Goal: Navigation & Orientation: Find specific page/section

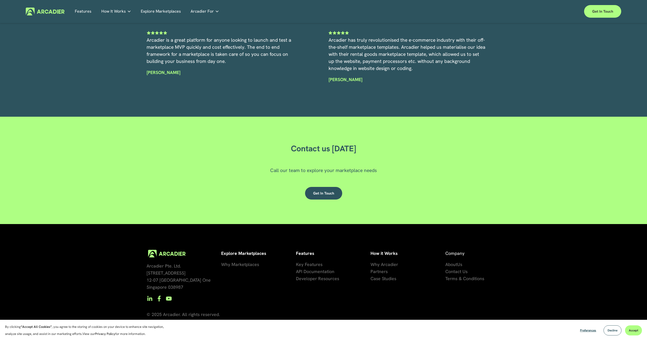
scroll to position [1541, 0]
click at [613, 331] on span "Decline" at bounding box center [612, 330] width 10 height 4
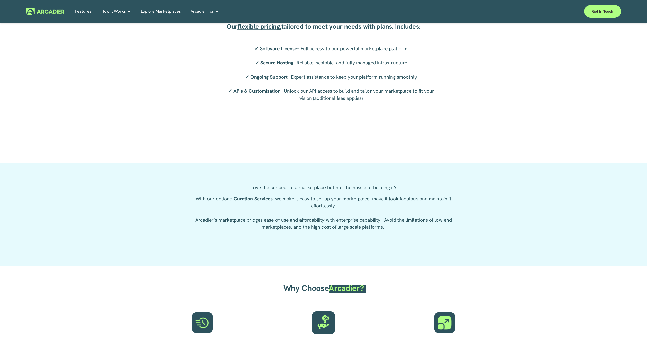
scroll to position [1289, 0]
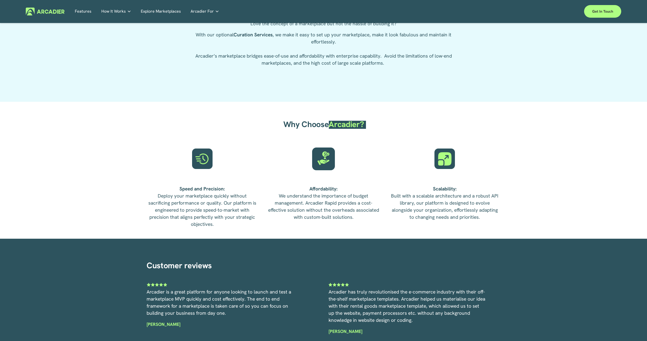
click at [215, 11] on icon "folder dropdown" at bounding box center [217, 11] width 4 height 4
click at [161, 10] on link "Explore Marketplaces" at bounding box center [161, 12] width 40 height 8
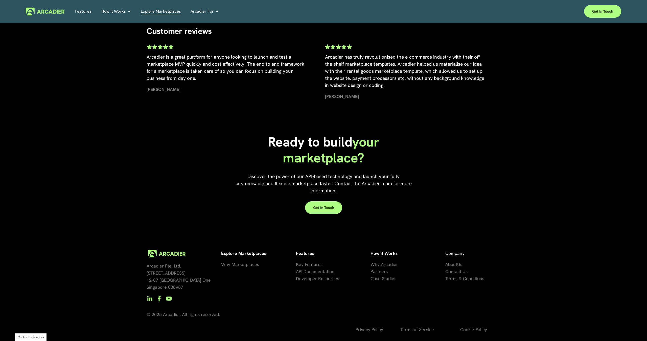
scroll to position [1127, 0]
click at [376, 271] on span "artners" at bounding box center [380, 271] width 15 height 6
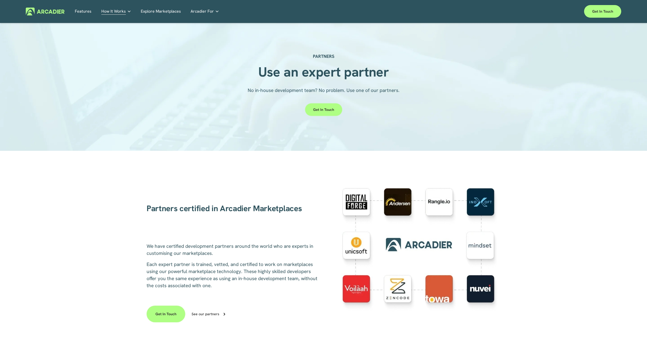
click at [439, 291] on div at bounding box center [420, 251] width 159 height 126
click at [223, 313] on icon at bounding box center [224, 314] width 2 height 3
click at [0, 0] on link "Economic Development Designed to support your visitor economy agenda and invest…" at bounding box center [0, 0] width 0 height 0
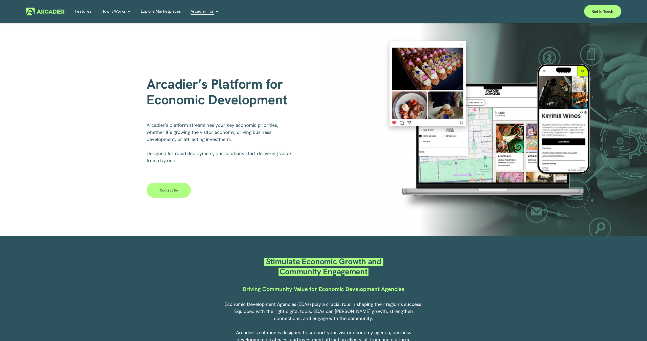
click at [51, 10] on img at bounding box center [45, 12] width 39 height 8
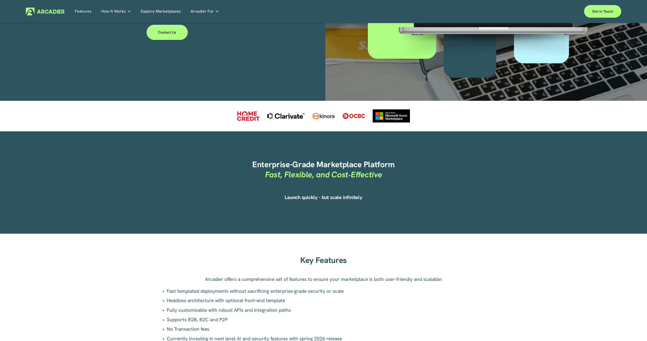
scroll to position [144, 0]
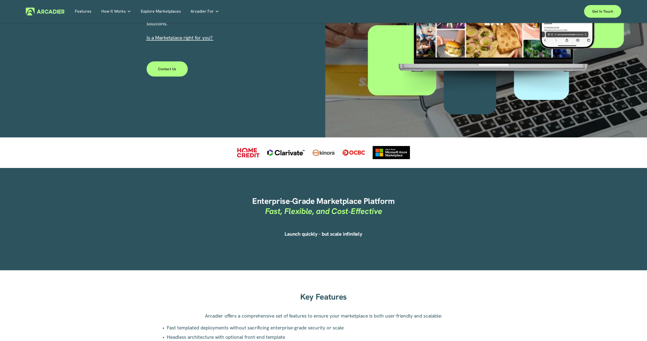
click at [56, 14] on img at bounding box center [45, 12] width 39 height 8
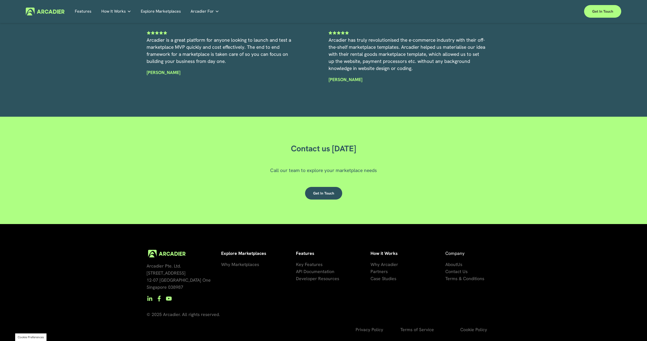
scroll to position [1541, 0]
click at [392, 265] on span "Why Arcadier" at bounding box center [384, 265] width 28 height 6
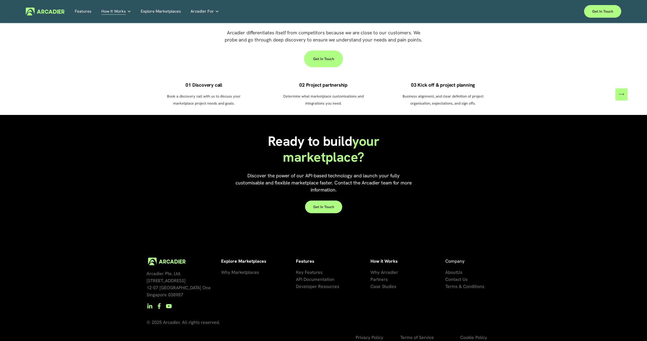
scroll to position [384, 0]
click at [459, 276] on span "Contact Us" at bounding box center [456, 279] width 22 height 6
